Goal: Ask a question: Seek information or help from site administrators or community

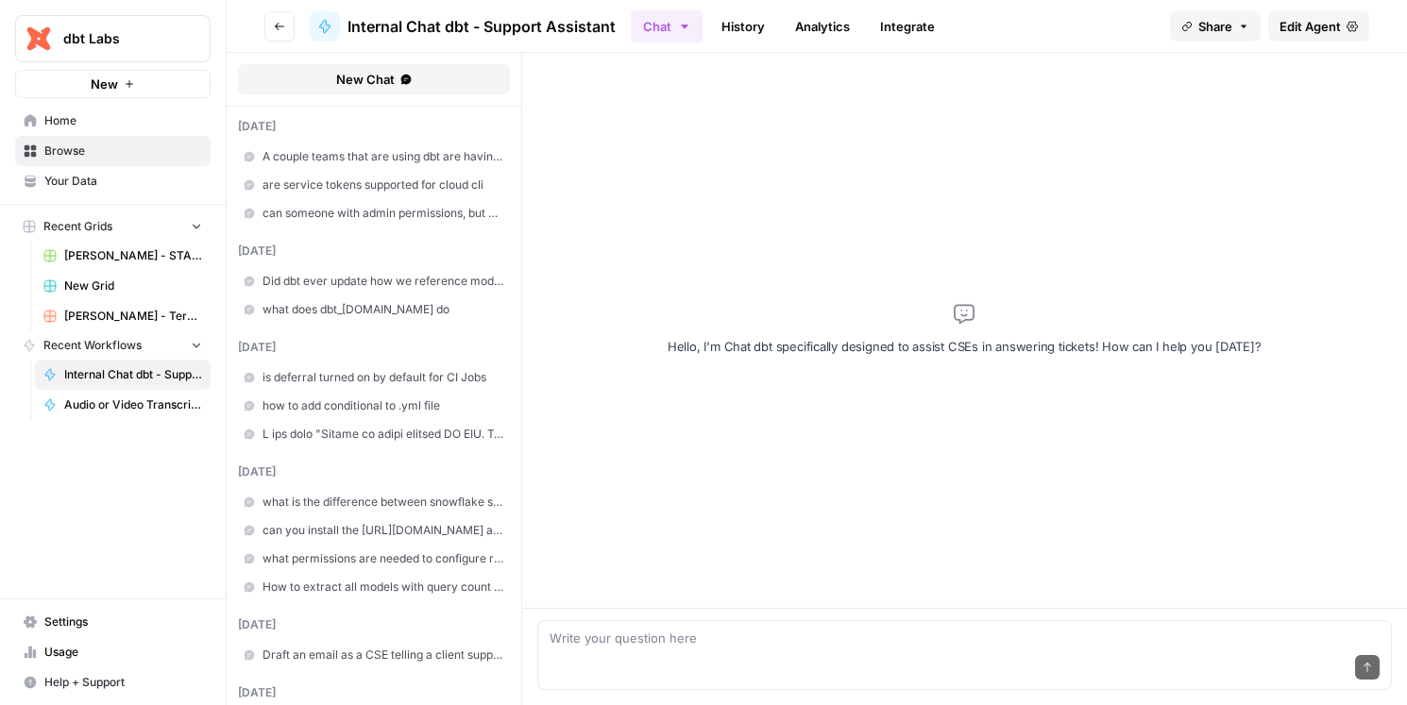
click at [629, 654] on div "Send" at bounding box center [965, 669] width 831 height 42
click at [886, 644] on textarea "are model contracts enforced for incremental models" at bounding box center [965, 638] width 831 height 19
click at [992, 651] on div "Send" at bounding box center [965, 669] width 831 height 42
click at [869, 636] on textarea "are model contracts enforced for incremental models with on_schema_change: igno…" at bounding box center [965, 638] width 831 height 19
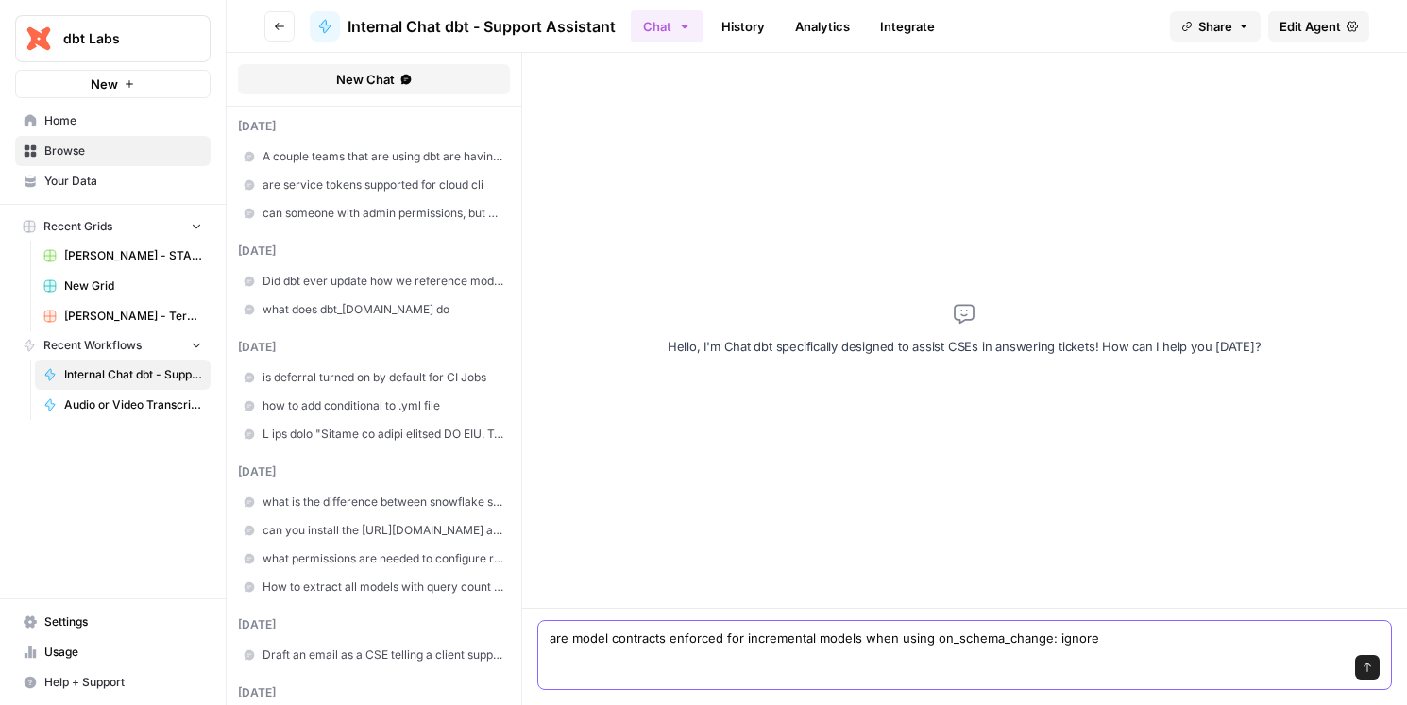
click at [1124, 644] on textarea "are model contracts enforced for incremental models when using on_schema_change…" at bounding box center [965, 638] width 831 height 19
type textarea "are model contracts enforced for incremental models when using on_schema_change…"
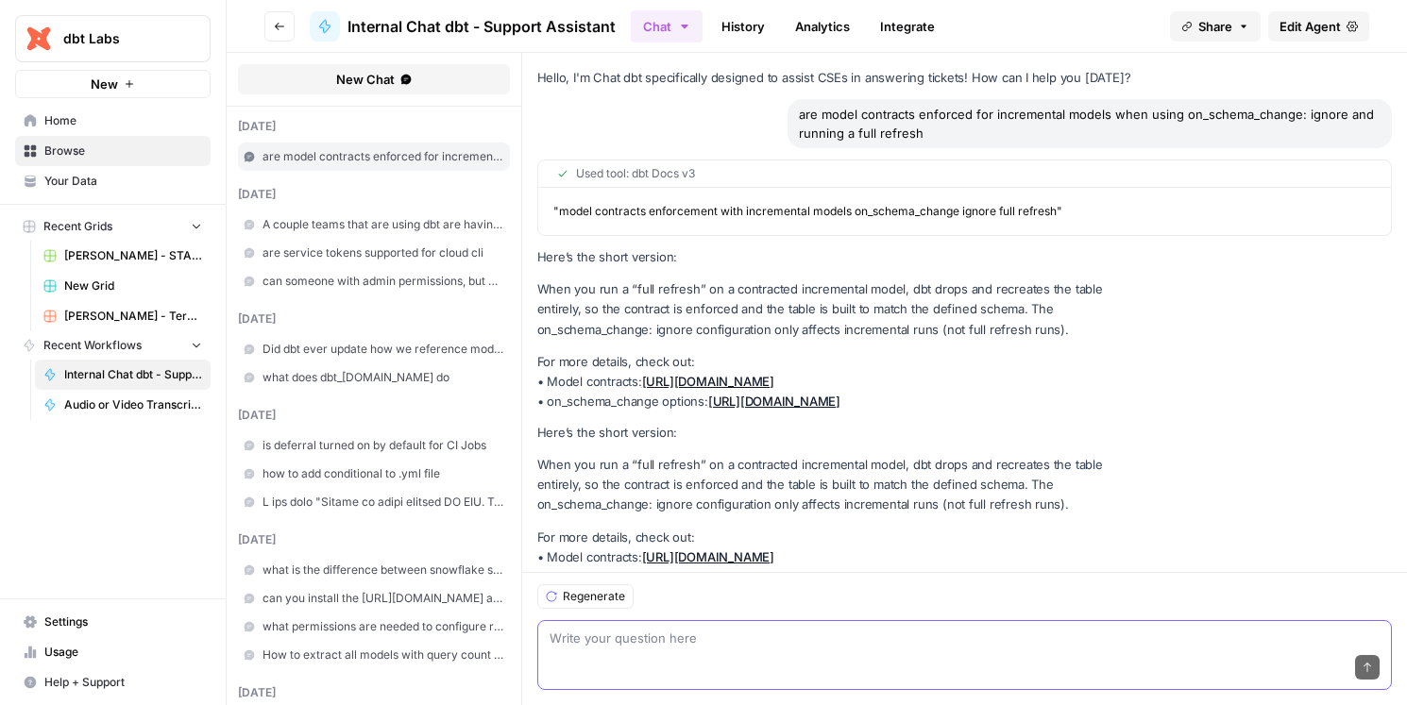
scroll to position [70, 0]
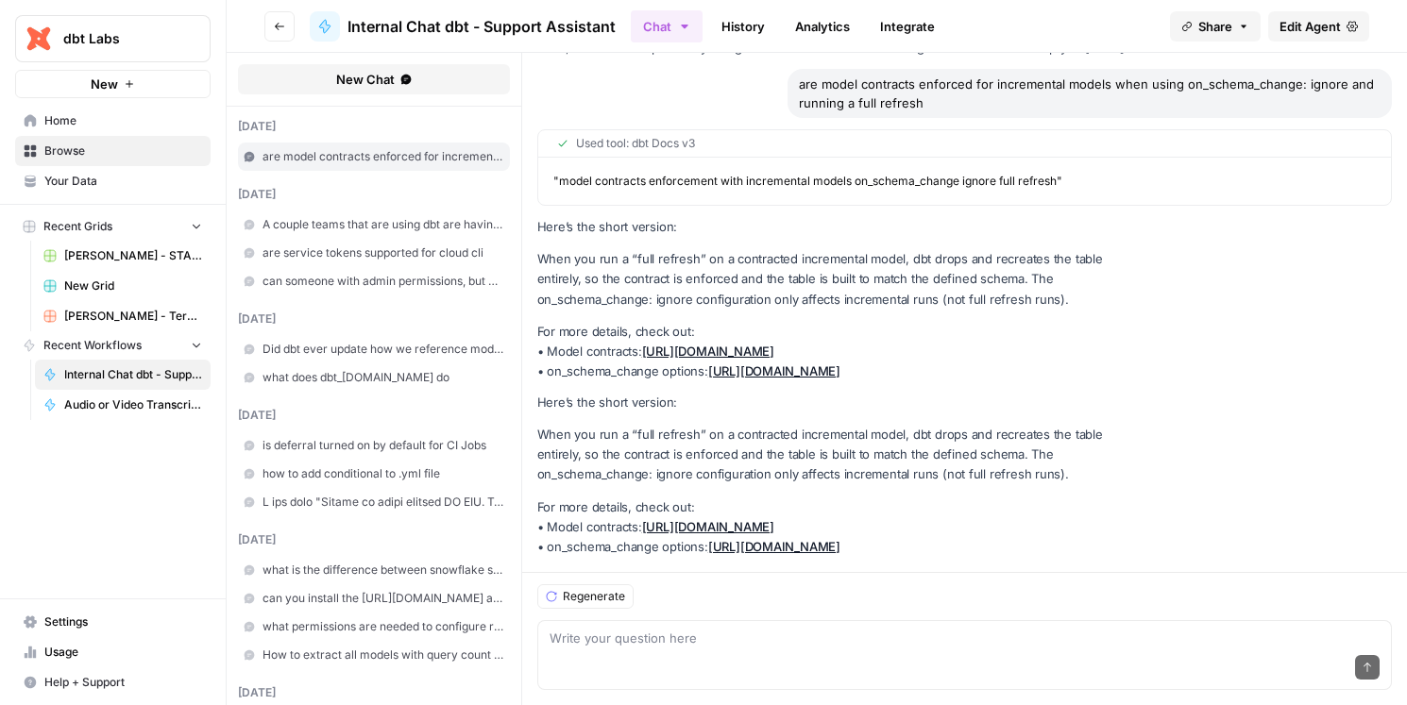
click at [729, 451] on p "When you run a “full refresh” on a contracted incremental model, dbt drops and …" at bounding box center [839, 454] width 604 height 59
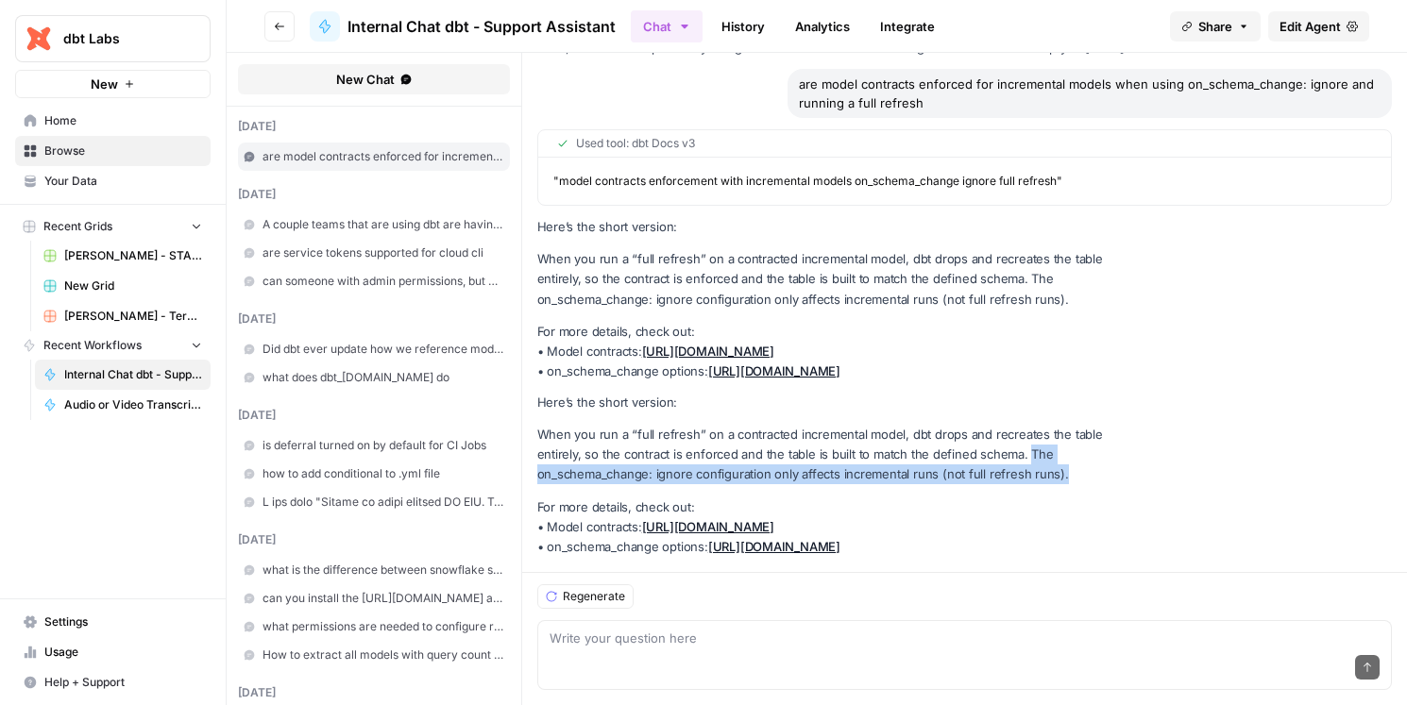
drag, startPoint x: 960, startPoint y: 432, endPoint x: 975, endPoint y: 459, distance: 30.5
click at [975, 459] on p "When you run a “full refresh” on a contracted incremental model, dbt drops and …" at bounding box center [839, 454] width 604 height 59
click at [974, 459] on p "When you run a “full refresh” on a contracted incremental model, dbt drops and …" at bounding box center [839, 454] width 604 height 59
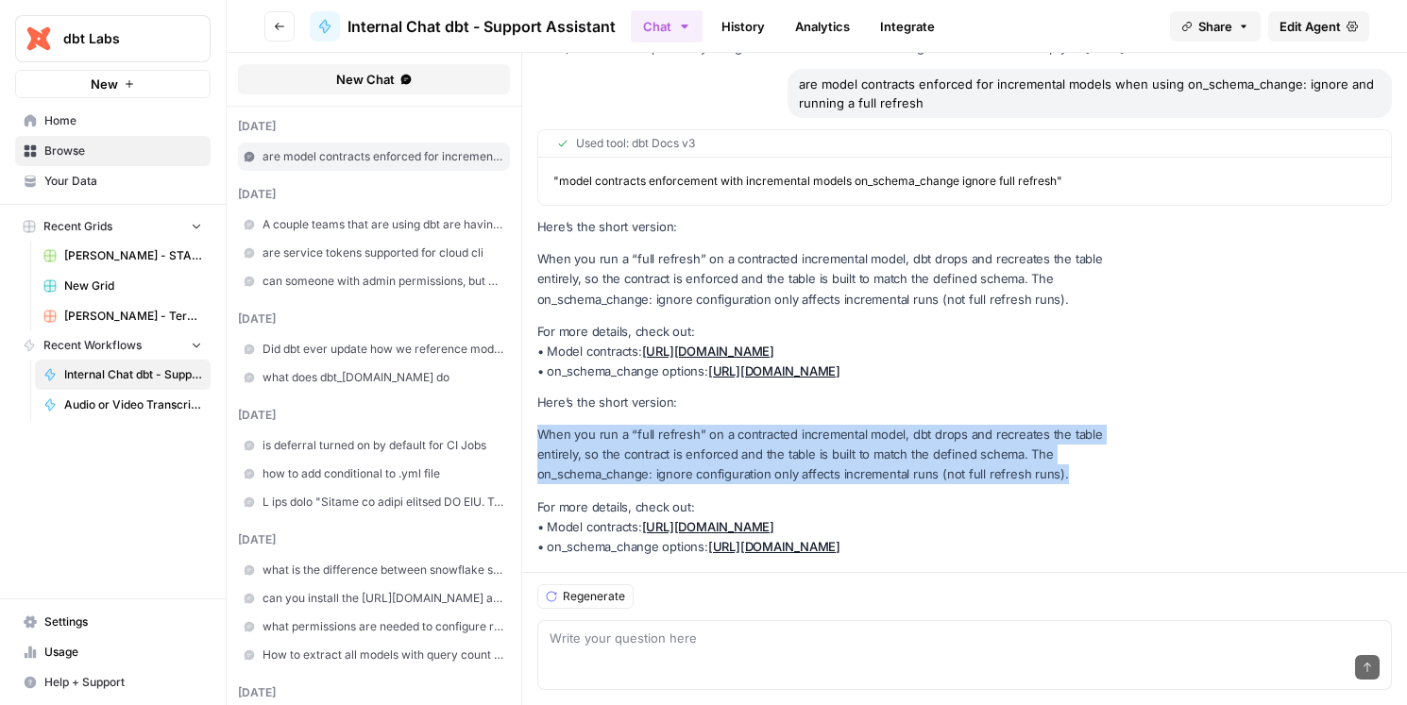
drag, startPoint x: 939, startPoint y: 457, endPoint x: 536, endPoint y: 408, distance: 405.3
click at [537, 425] on p "When you run a “full refresh” on a contracted incremental model, dbt drops and …" at bounding box center [839, 454] width 604 height 59
click at [724, 459] on p "When you run a “full refresh” on a contracted incremental model, dbt drops and …" at bounding box center [839, 454] width 604 height 59
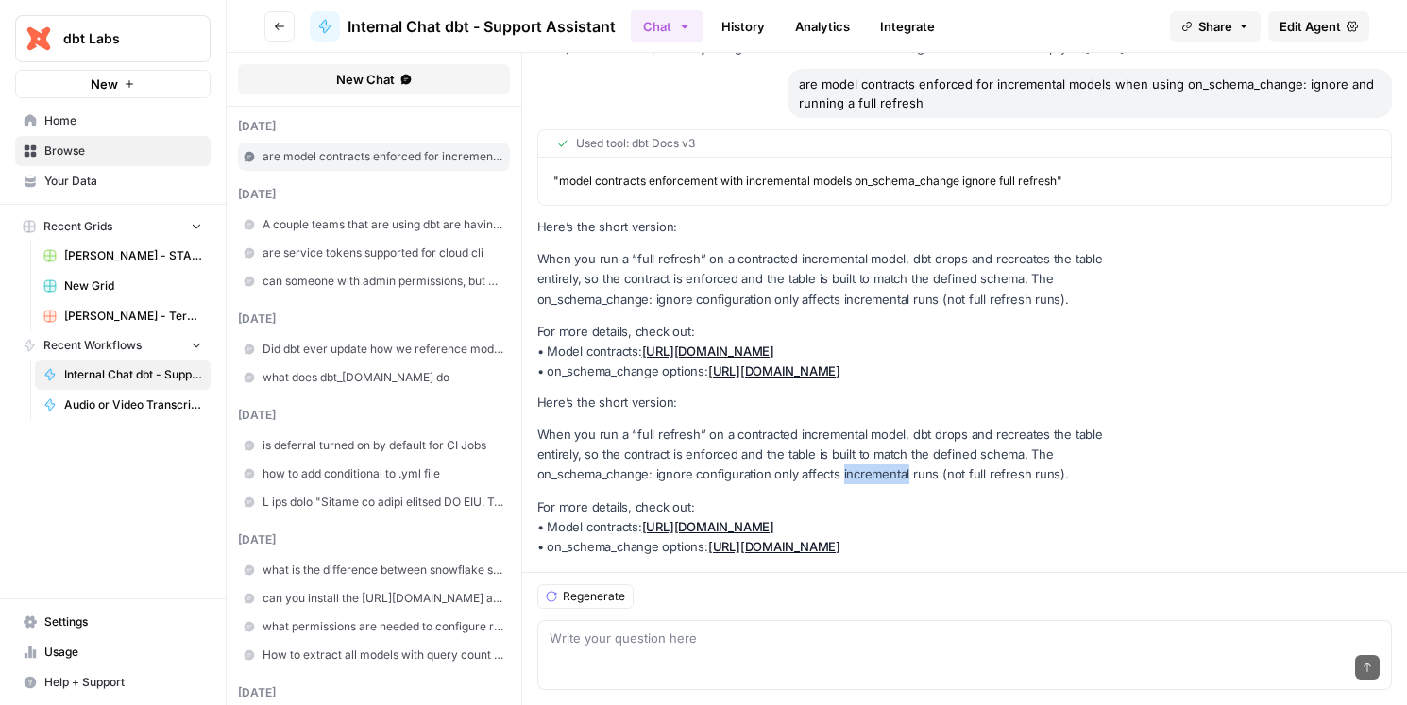
click at [724, 459] on p "When you run a “full refresh” on a contracted incremental model, dbt drops and …" at bounding box center [839, 454] width 604 height 59
click at [819, 539] on link "[URL][DOMAIN_NAME]" at bounding box center [774, 546] width 132 height 15
drag, startPoint x: 985, startPoint y: 437, endPoint x: 778, endPoint y: 457, distance: 207.7
click at [778, 457] on p "When you run a “full refresh” on a contracted incremental model, dbt drops and …" at bounding box center [839, 454] width 604 height 59
drag, startPoint x: 805, startPoint y: 458, endPoint x: 885, endPoint y: 459, distance: 79.3
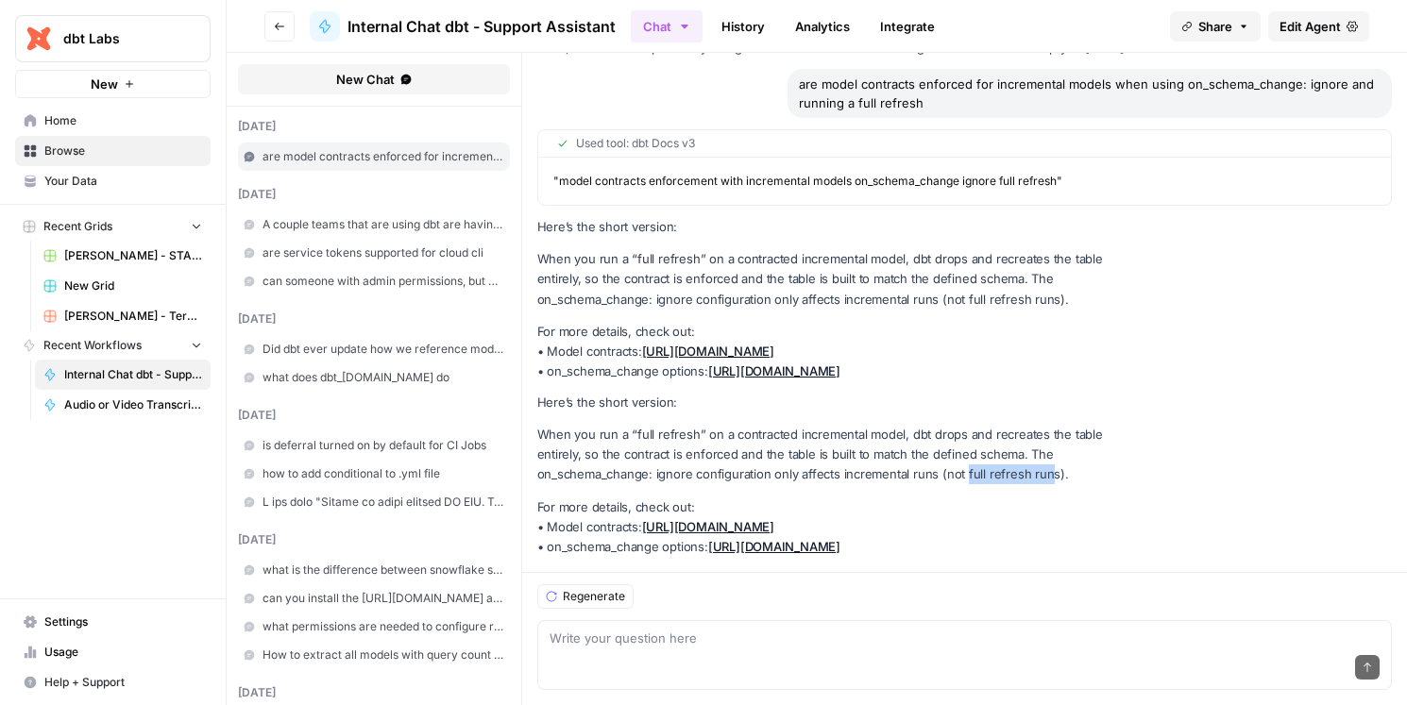
click at [885, 459] on p "When you run a “full refresh” on a contracted incremental model, dbt drops and …" at bounding box center [839, 454] width 604 height 59
click at [958, 456] on p "When you run a “full refresh” on a contracted incremental model, dbt drops and …" at bounding box center [839, 454] width 604 height 59
drag, startPoint x: 536, startPoint y: 413, endPoint x: 853, endPoint y: 557, distance: 347.8
click at [853, 557] on div "Hello, I'm Chat dbt specifically designed to assist CSEs in answering tickets! …" at bounding box center [965, 298] width 886 height 550
copy div "When you run a “full refresh” on a contracted incremental model, dbt drops and …"
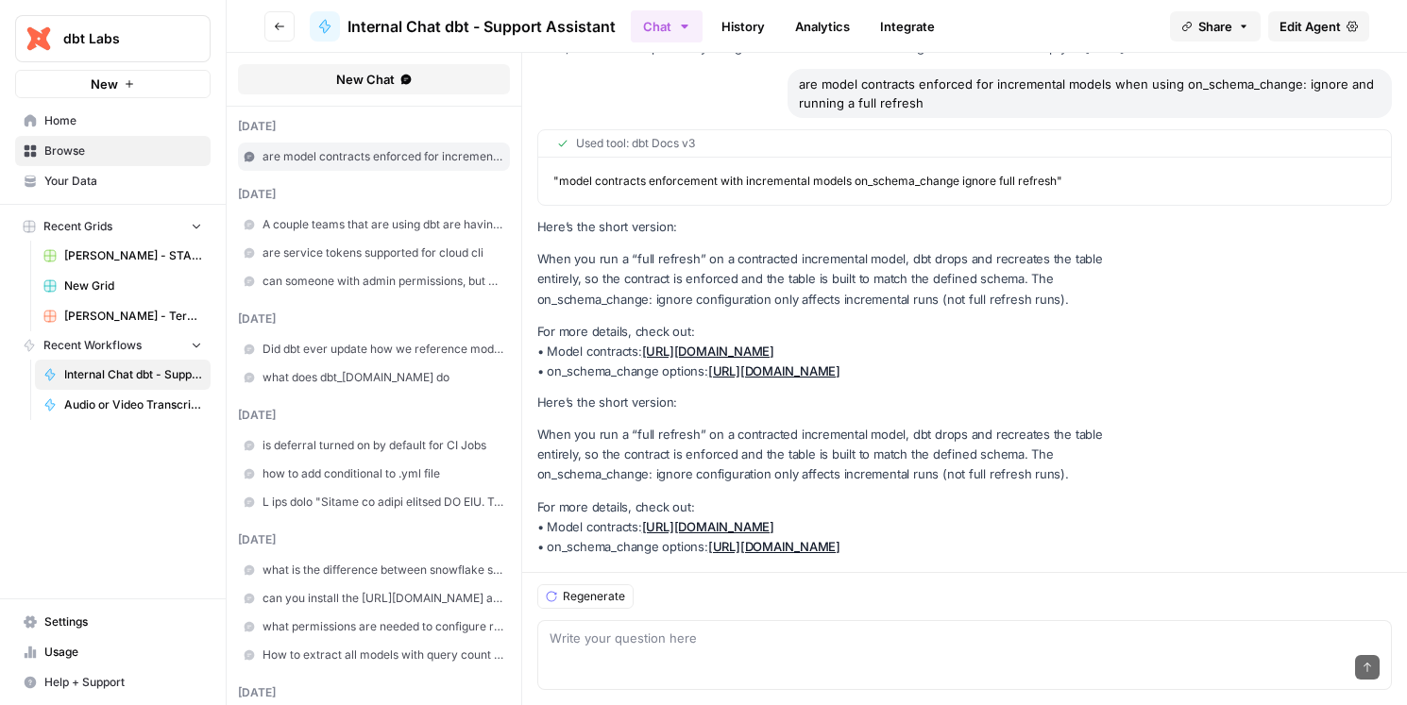
click at [926, 174] on span "" model contracts enforcement with incremental models on_schema_change ignore f…" at bounding box center [807, 181] width 509 height 14
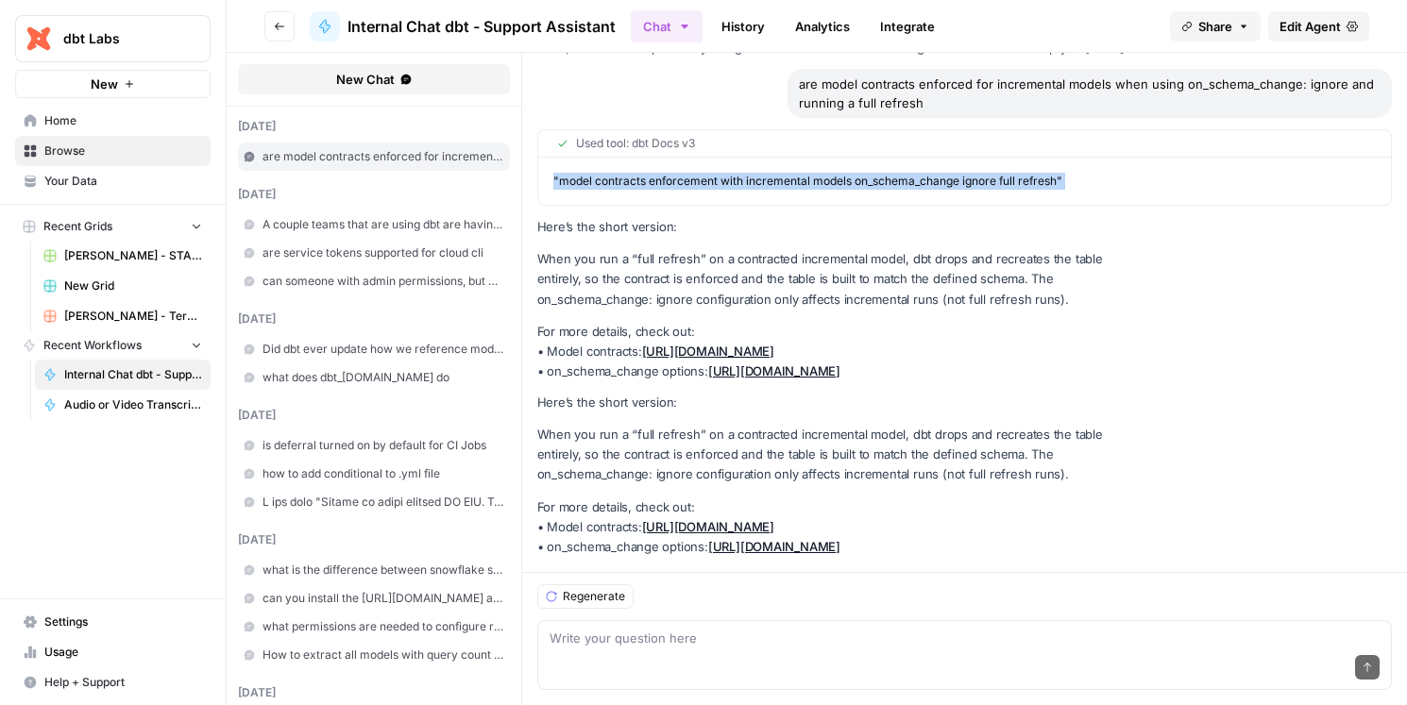
click at [926, 174] on span "" model contracts enforcement with incremental models on_schema_change ignore f…" at bounding box center [807, 181] width 509 height 14
copy span "" model contracts enforcement with incremental models on_schema_change ignore f…"
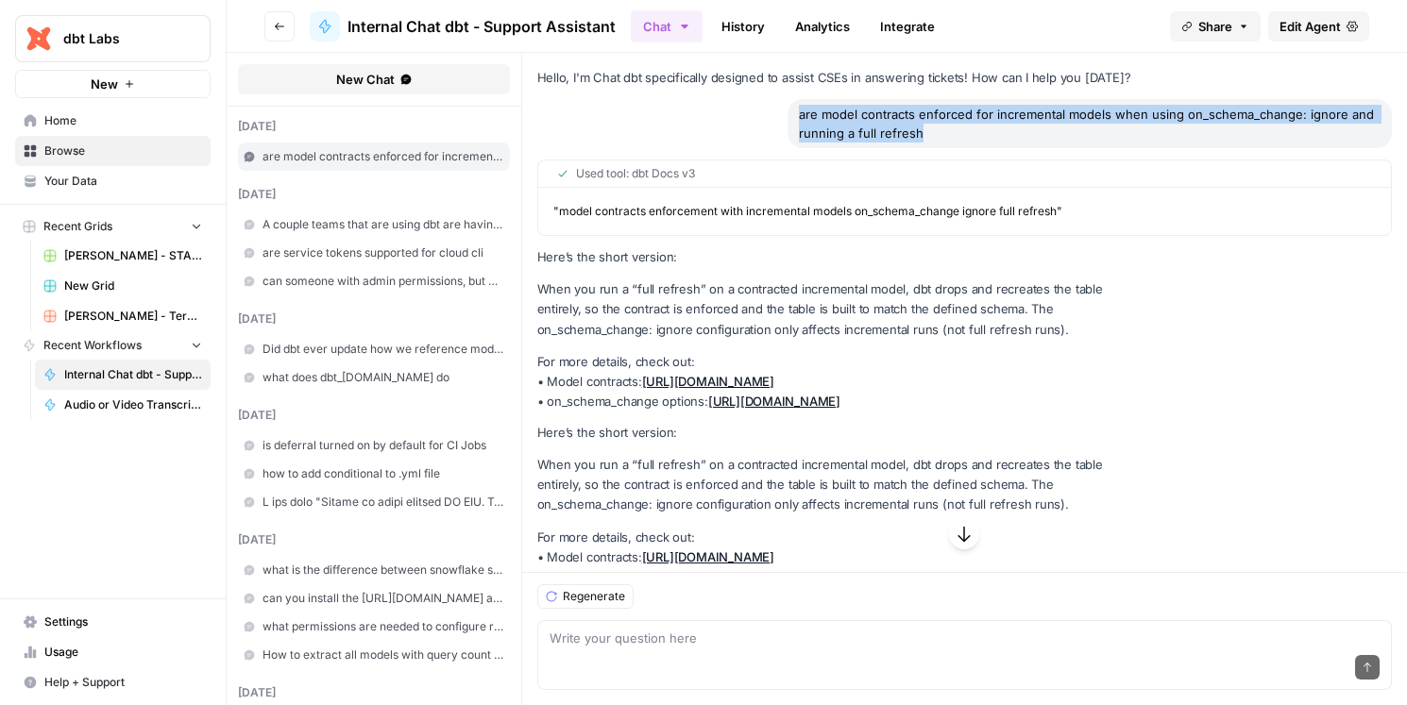
drag, startPoint x: 927, startPoint y: 133, endPoint x: 777, endPoint y: 117, distance: 151.0
click at [788, 117] on div "are model contracts enforced for incremental models when using on_schema_change…" at bounding box center [1090, 123] width 604 height 49
copy div "are model contracts enforced for incremental models when using on_schema_change…"
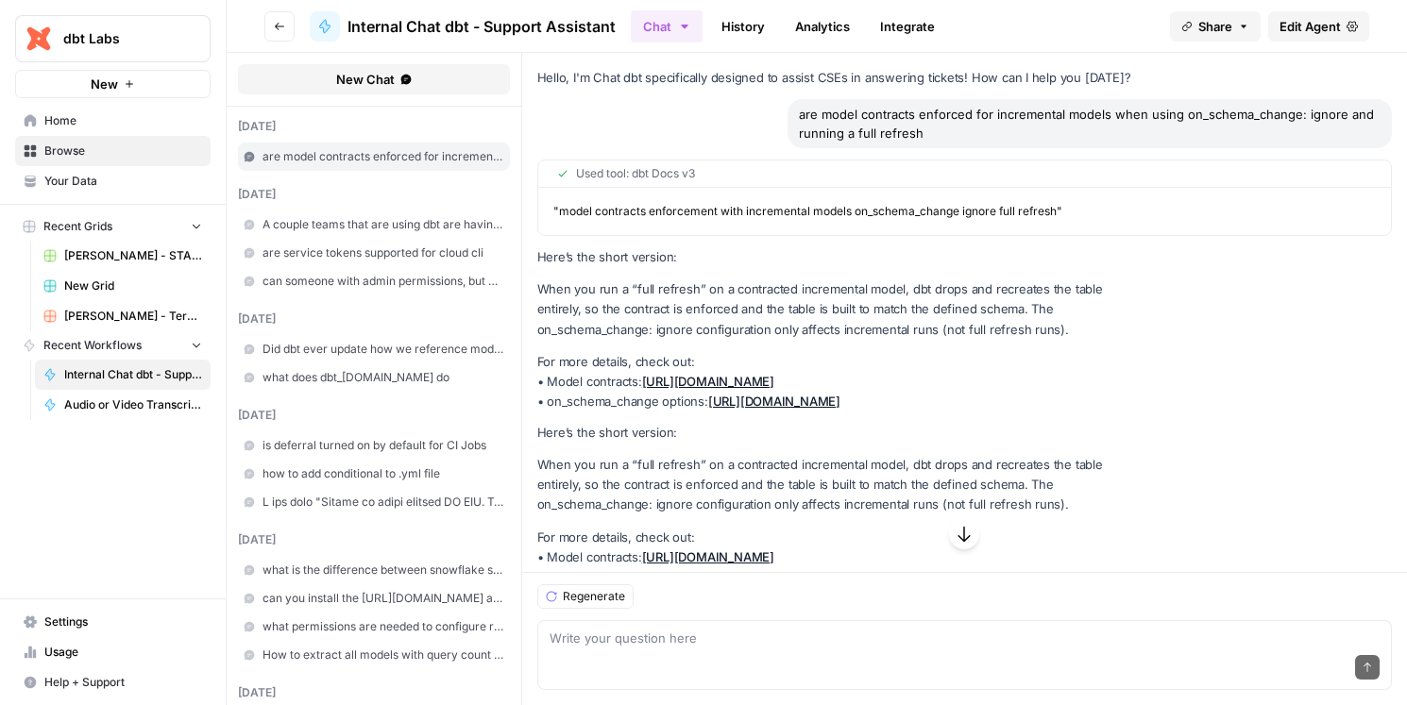
click at [649, 651] on div "Send" at bounding box center [965, 669] width 831 height 42
type textarea "How did you come to this answer"
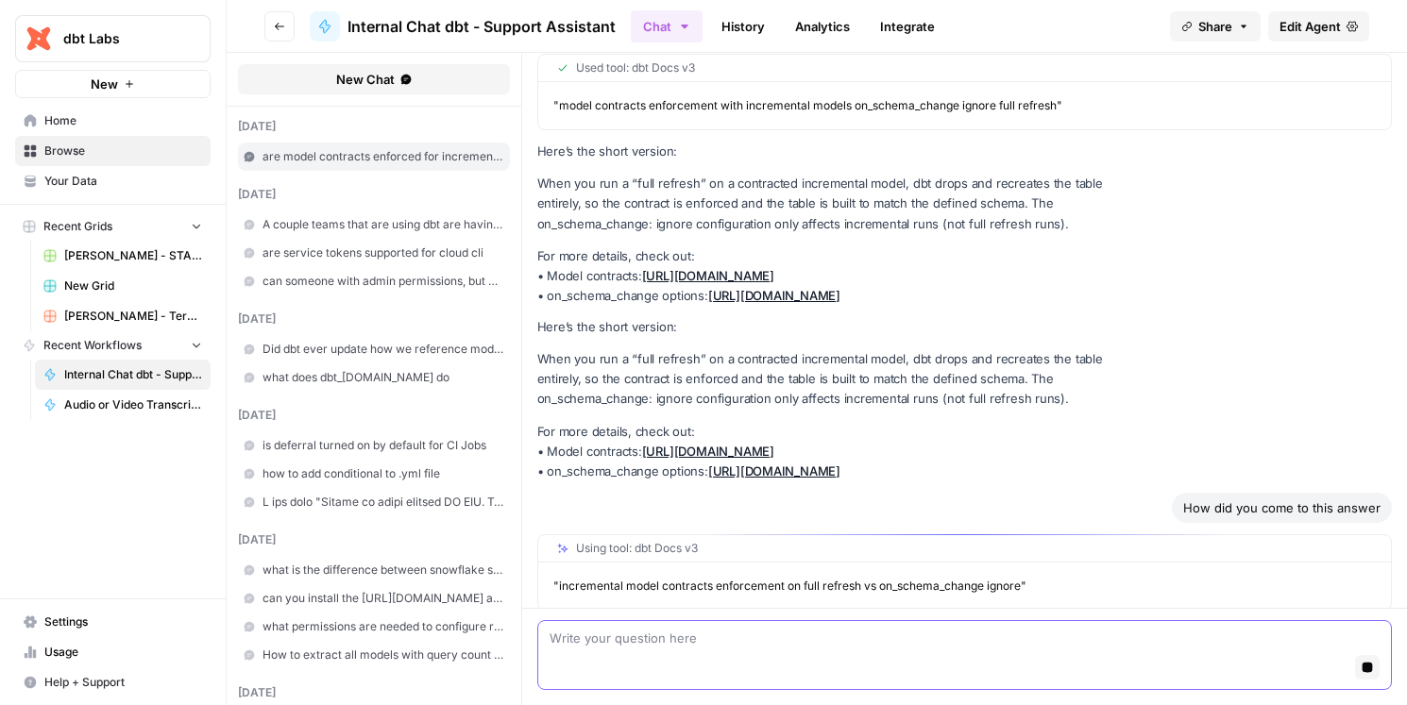
scroll to position [194, 0]
